Goal: Find specific page/section: Find specific page/section

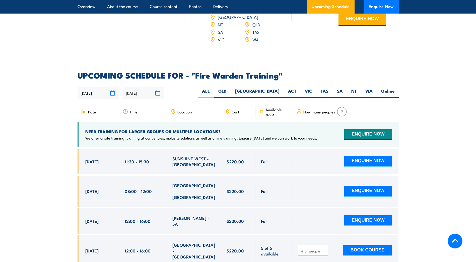
scroll to position [743, 0]
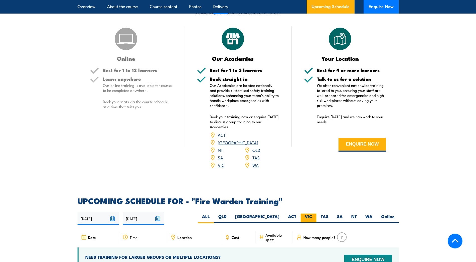
click at [304, 213] on label "VIC" at bounding box center [308, 218] width 16 height 10
click at [312, 213] on input "VIC" at bounding box center [313, 214] width 3 height 3
radio input "true"
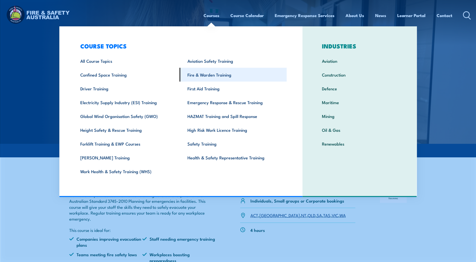
click at [202, 74] on link "Fire & Warden Training" at bounding box center [233, 75] width 107 height 14
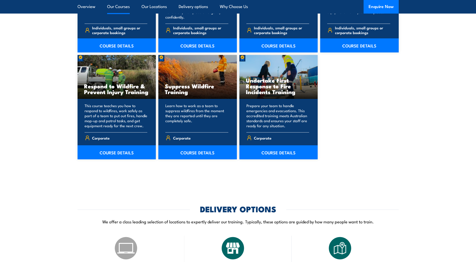
scroll to position [627, 0]
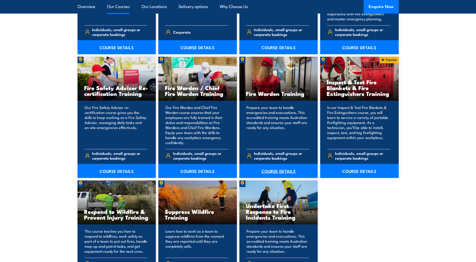
click at [282, 172] on link "COURSE DETAILS" at bounding box center [278, 171] width 78 height 14
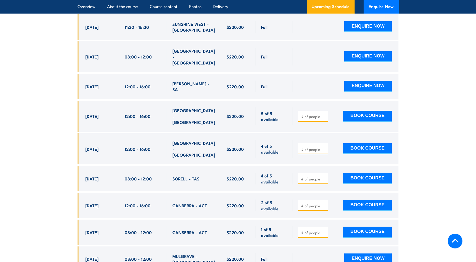
scroll to position [877, 0]
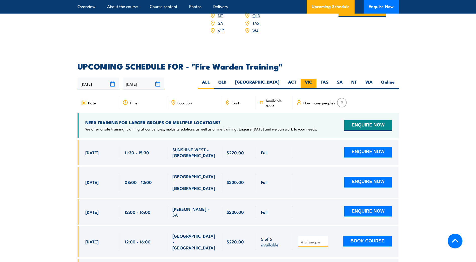
click at [313, 79] on label "VIC" at bounding box center [308, 84] width 16 height 10
click at [313, 79] on input "VIC" at bounding box center [313, 80] width 3 height 3
radio input "true"
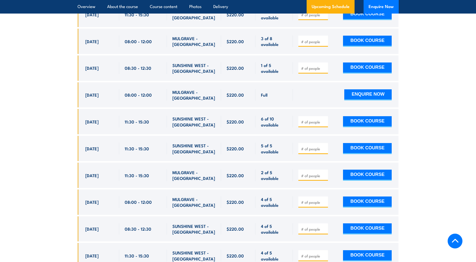
scroll to position [1169, 0]
